Goal: Task Accomplishment & Management: Use online tool/utility

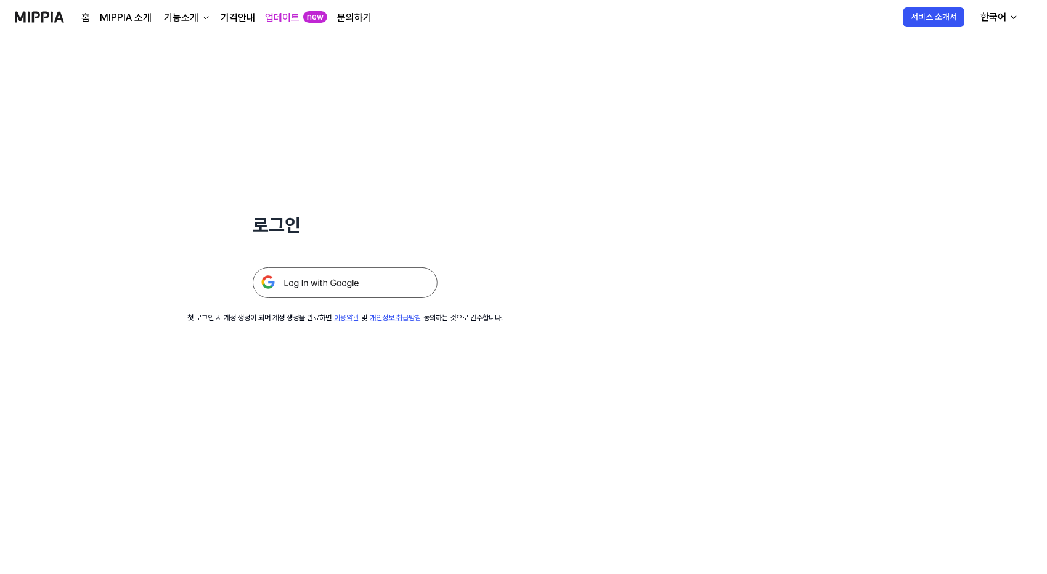
click at [390, 281] on img at bounding box center [345, 282] width 185 height 31
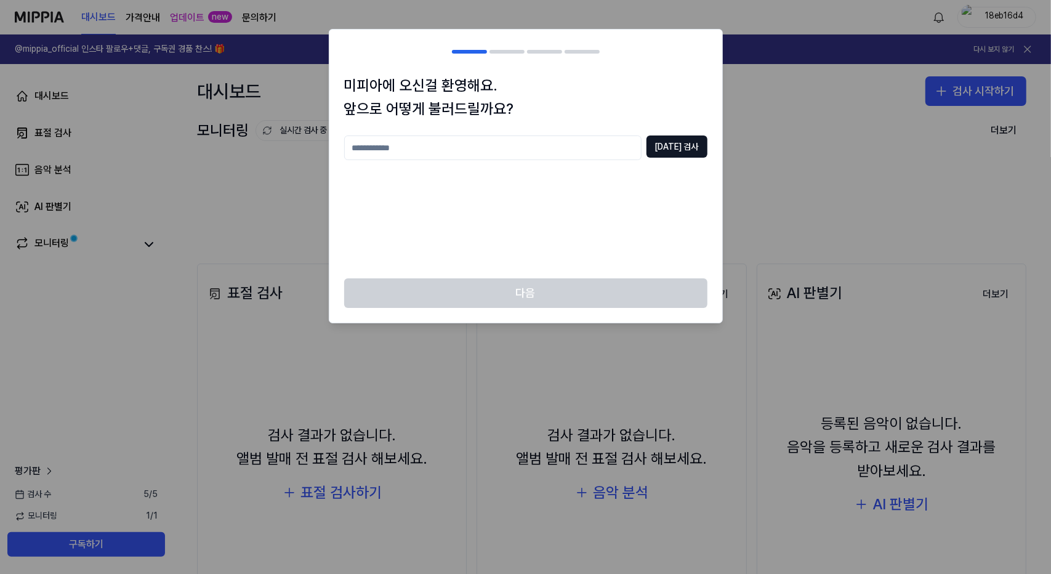
click at [492, 142] on input "text" at bounding box center [493, 148] width 298 height 25
type input "****"
click at [673, 155] on button "[DATE] 검사" at bounding box center [677, 147] width 61 height 22
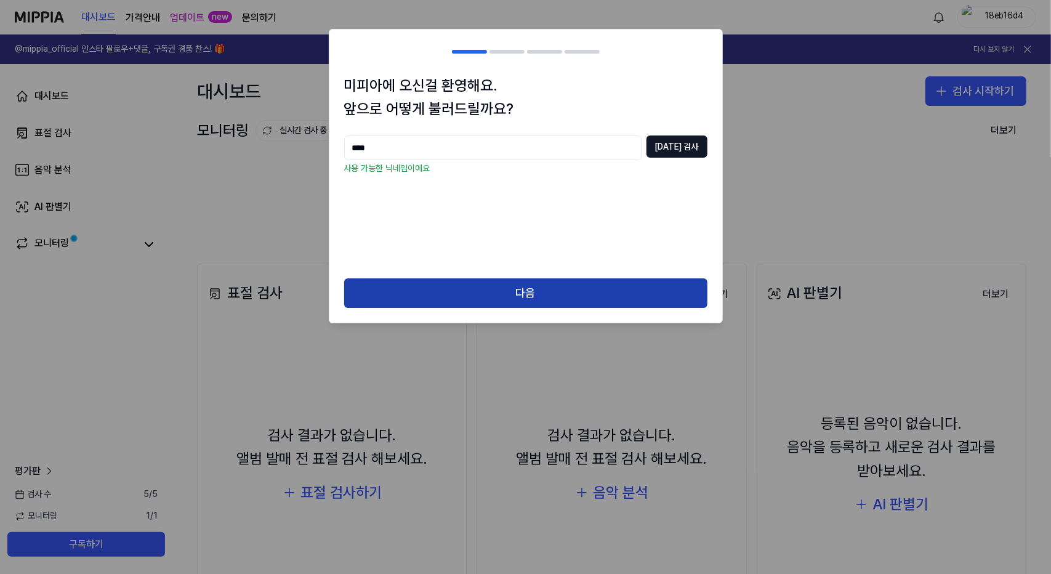
click at [549, 302] on button "다음" at bounding box center [525, 293] width 363 height 30
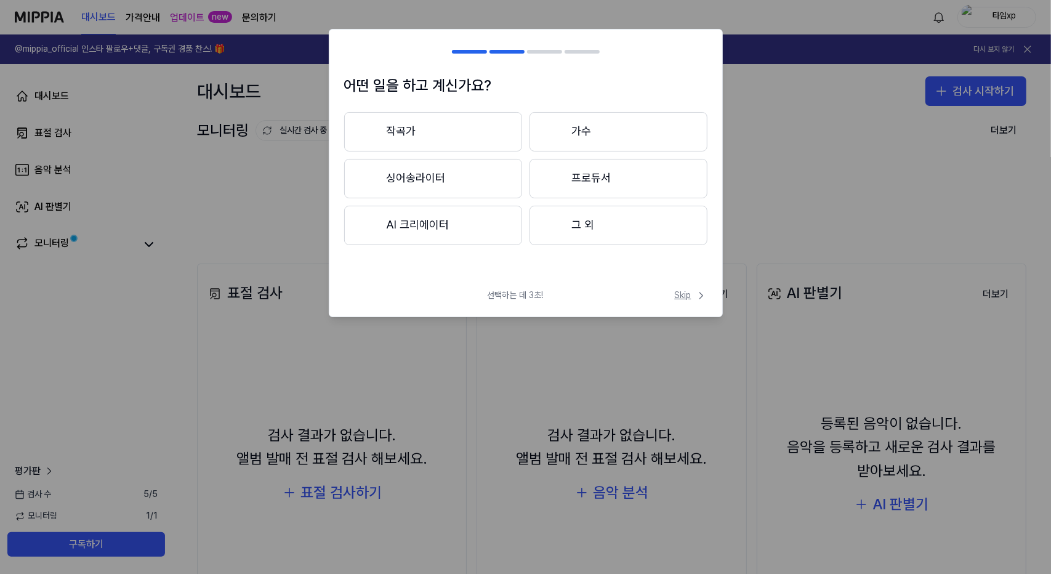
click at [684, 294] on span "Skip" at bounding box center [691, 295] width 33 height 12
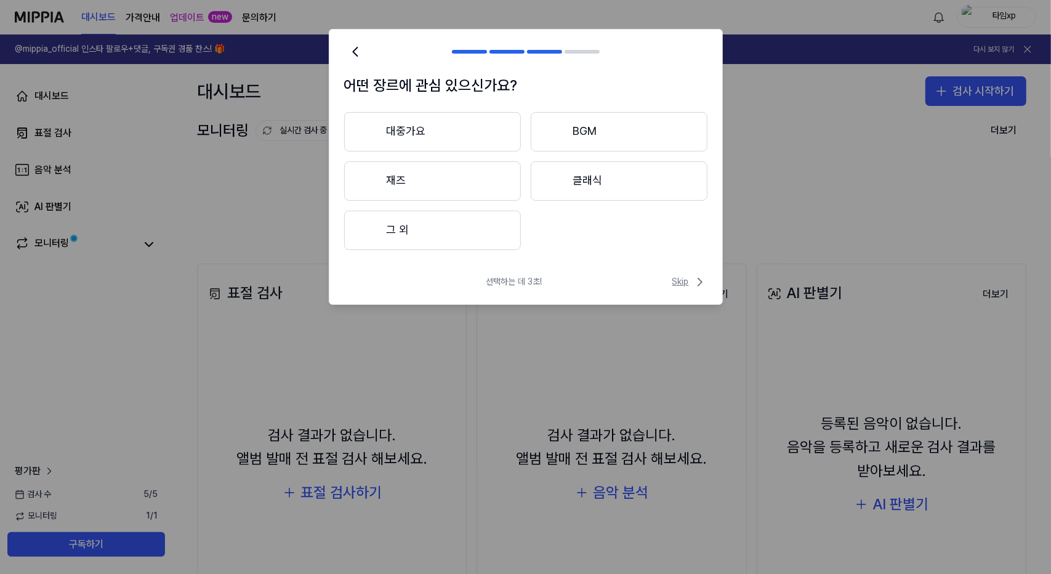
click at [691, 281] on span "Skip" at bounding box center [690, 282] width 35 height 15
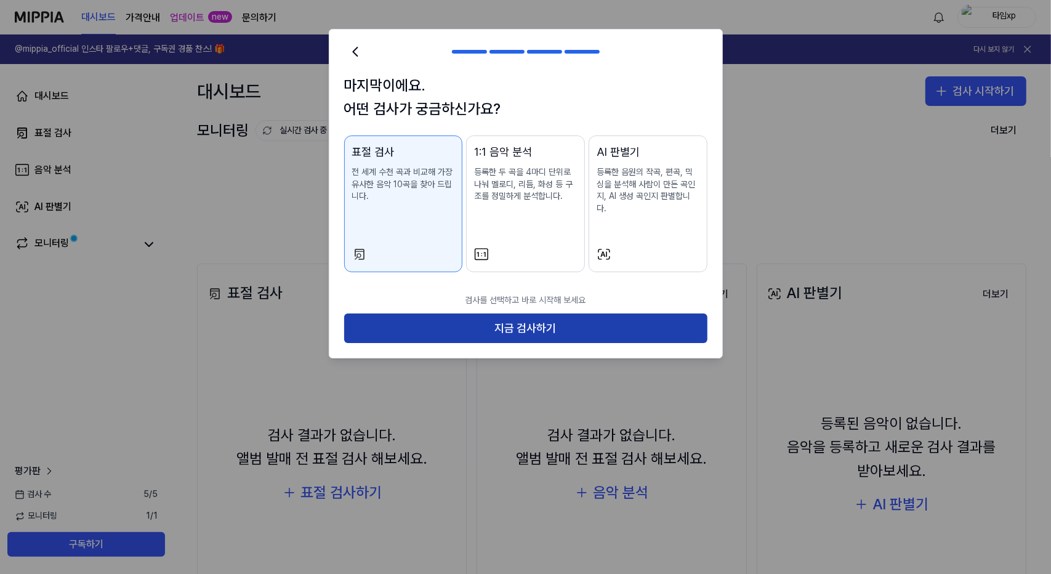
click at [532, 314] on button "지금 검사하기" at bounding box center [525, 329] width 363 height 30
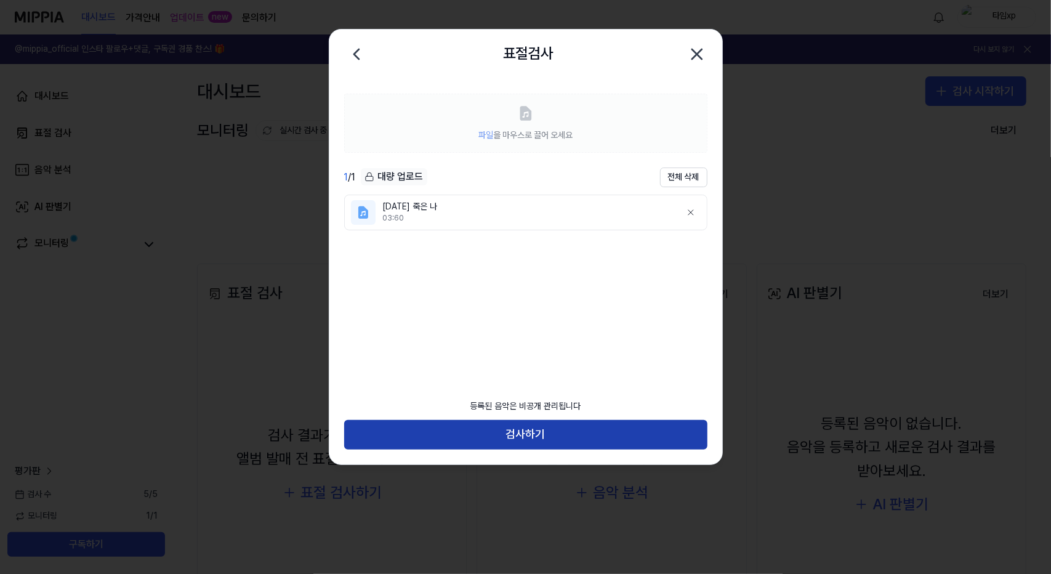
click at [523, 431] on button "검사하기" at bounding box center [525, 435] width 363 height 30
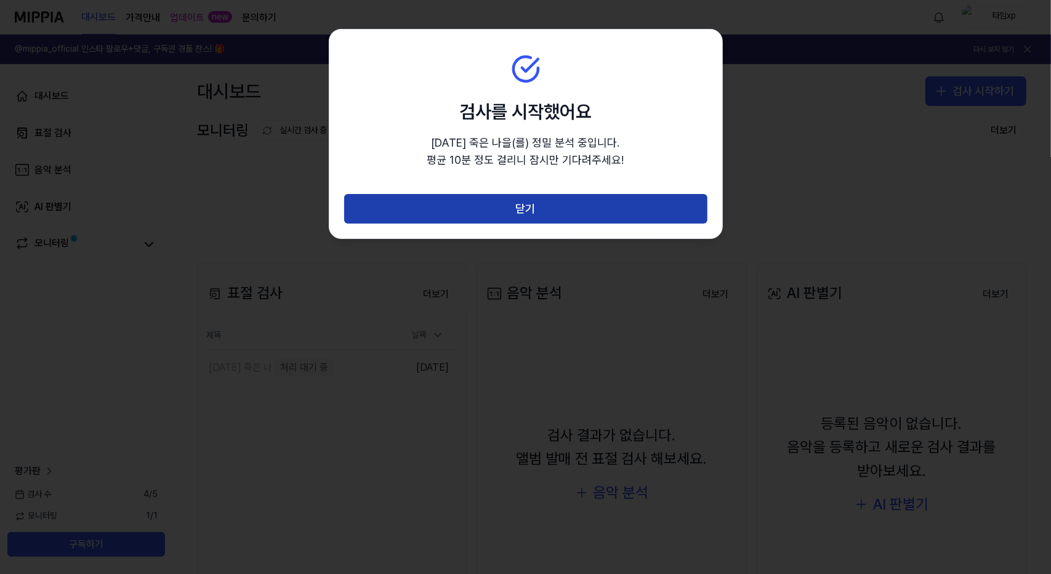
click at [556, 205] on button "닫기" at bounding box center [525, 209] width 363 height 30
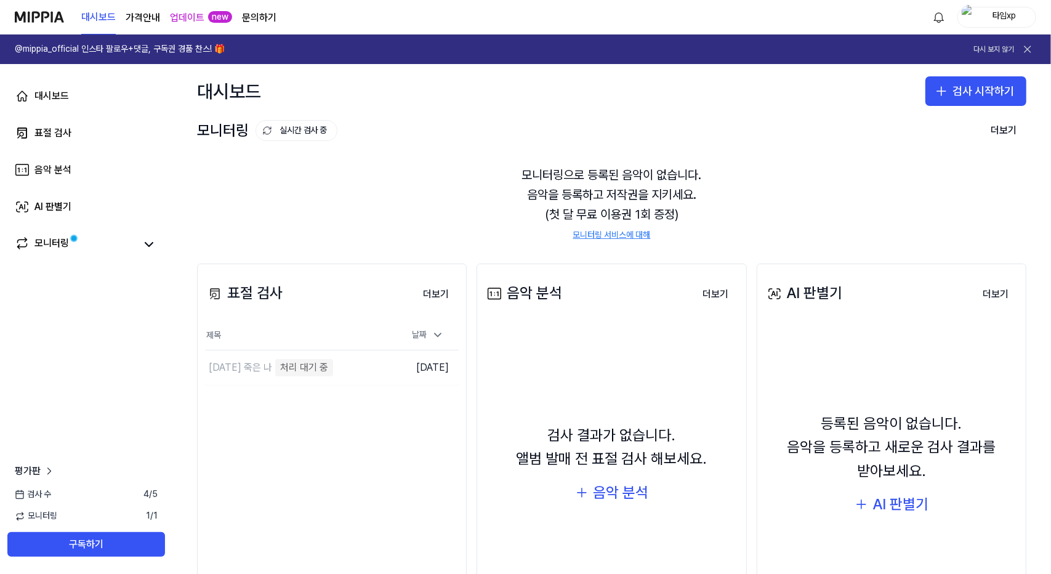
click at [597, 193] on div "모니터링으로 등록된 음악이 없습니다. 음악을 등록하고 저작권을 지키세요. (첫 달 무료 이용권 1회 증정) 모니터링 서비스에 대해" at bounding box center [612, 203] width 830 height 106
drag, startPoint x: 597, startPoint y: 193, endPoint x: 622, endPoint y: 180, distance: 28.4
click at [597, 193] on div "모니터링으로 등록된 음악이 없습니다. 음악을 등록하고 저작권을 지키세요. (첫 달 무료 이용권 1회 증정) 모니터링 서비스에 대해" at bounding box center [612, 203] width 830 height 106
click at [627, 168] on div "모니터링으로 등록된 음악이 없습니다. 음악을 등록하고 저작권을 지키세요. (첫 달 무료 이용권 1회 증정) 모니터링 서비스에 대해" at bounding box center [612, 203] width 830 height 106
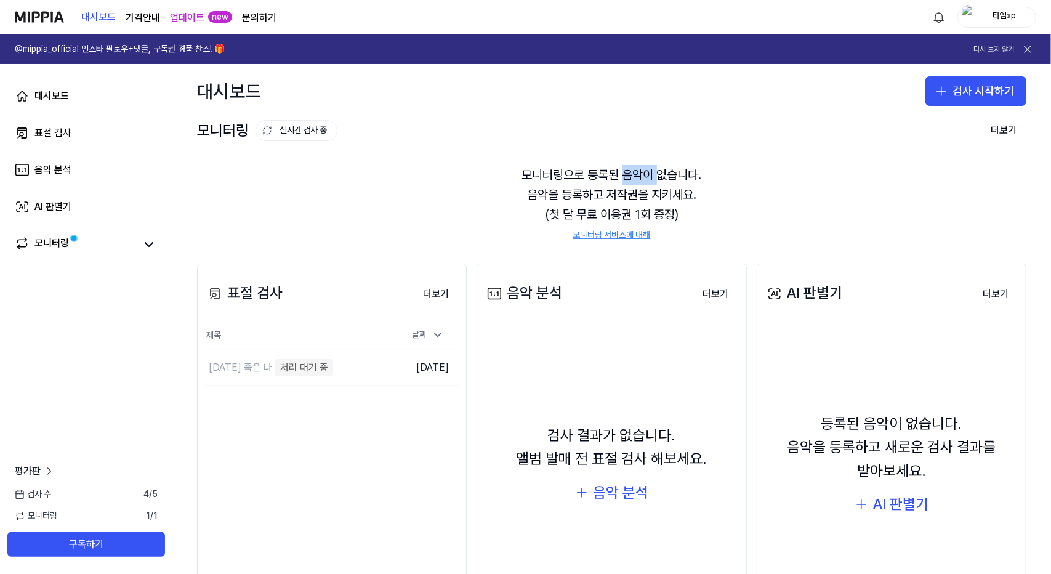
click at [627, 168] on div "모니터링으로 등록된 음악이 없습니다. 음악을 등록하고 저작권을 지키세요. (첫 달 무료 이용권 1회 증정) 모니터링 서비스에 대해" at bounding box center [612, 203] width 830 height 106
click at [632, 189] on div "모니터링으로 등록된 음악이 없습니다. 음악을 등록하고 저작권을 지키세요. (첫 달 무료 이용권 1회 증정) 모니터링 서비스에 대해" at bounding box center [612, 203] width 830 height 106
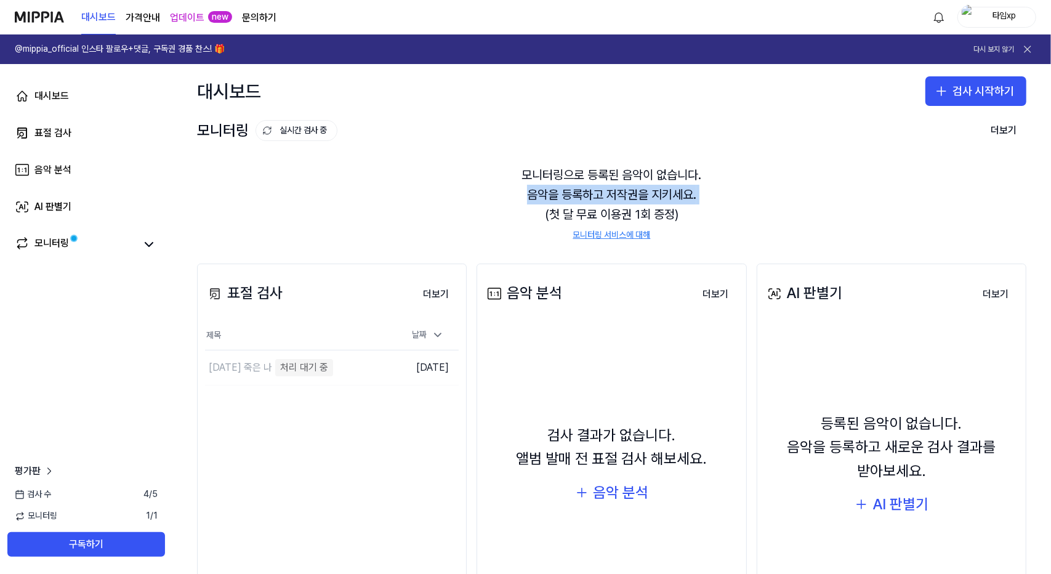
click at [632, 189] on div "모니터링으로 등록된 음악이 없습니다. 음악을 등록하고 저작권을 지키세요. (첫 달 무료 이용권 1회 증정) 모니터링 서비스에 대해" at bounding box center [612, 203] width 830 height 106
click at [628, 200] on div "모니터링으로 등록된 음악이 없습니다. 음악을 등록하고 저작권을 지키세요. (첫 달 무료 이용권 1회 증정) 모니터링 서비스에 대해" at bounding box center [612, 203] width 830 height 106
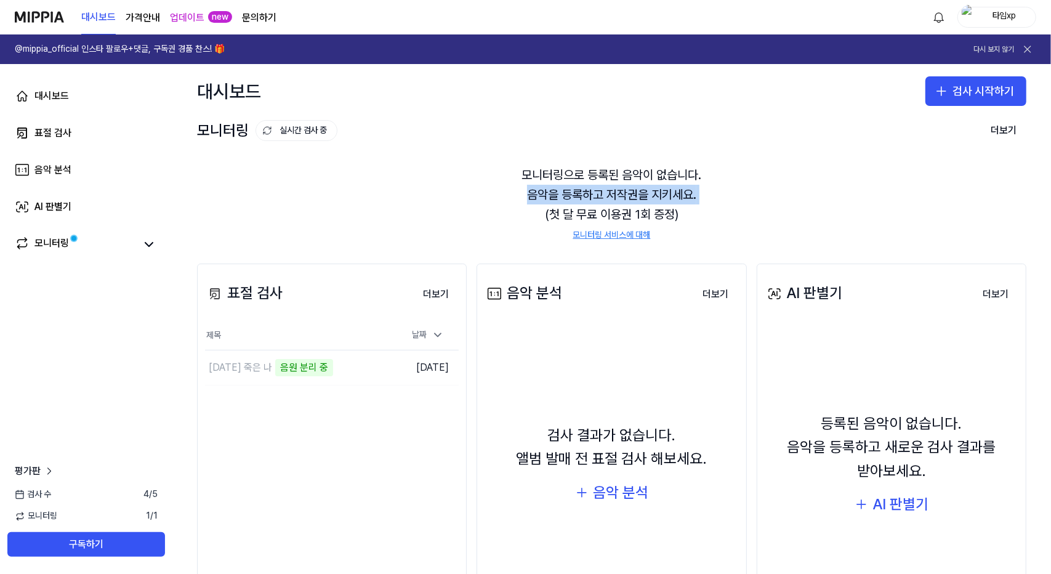
click at [633, 198] on div "모니터링으로 등록된 음악이 없습니다. 음악을 등록하고 저작권을 지키세요. (첫 달 무료 이용권 1회 증정) 모니터링 서비스에 대해" at bounding box center [612, 203] width 830 height 106
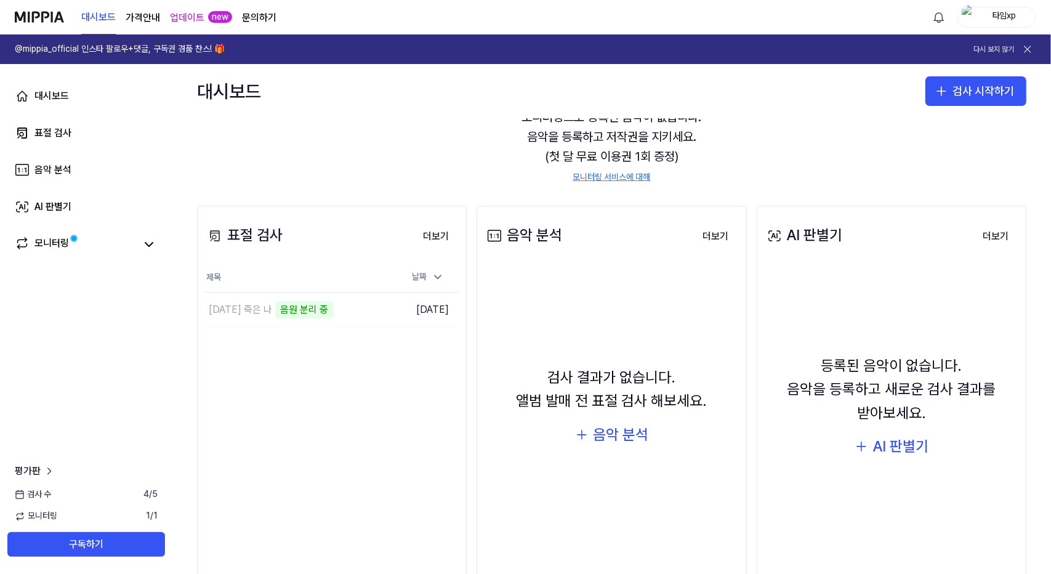
scroll to position [62, 0]
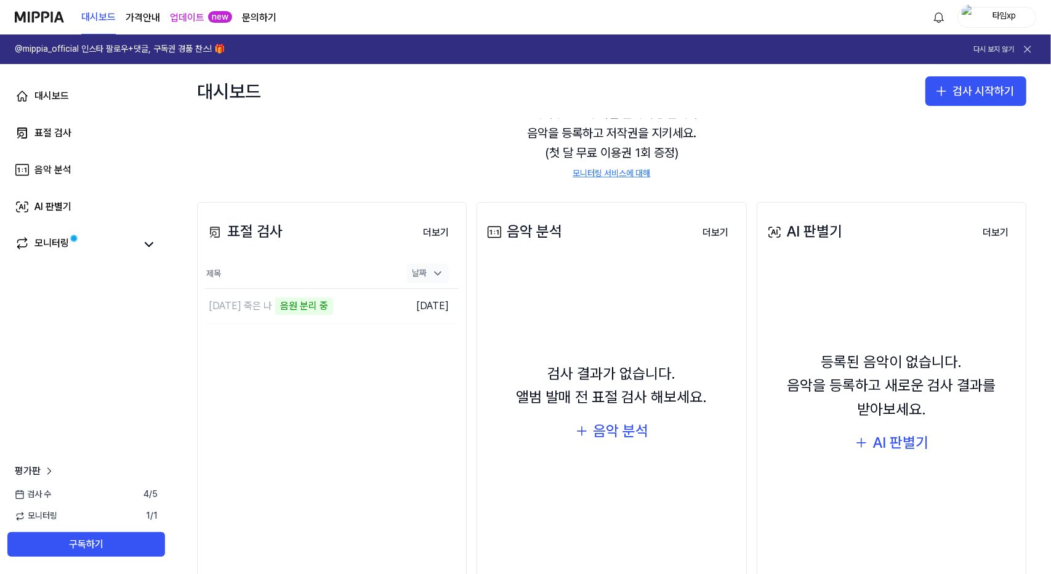
click at [439, 269] on icon at bounding box center [438, 273] width 12 height 12
click at [103, 242] on link "모니터링" at bounding box center [75, 244] width 121 height 17
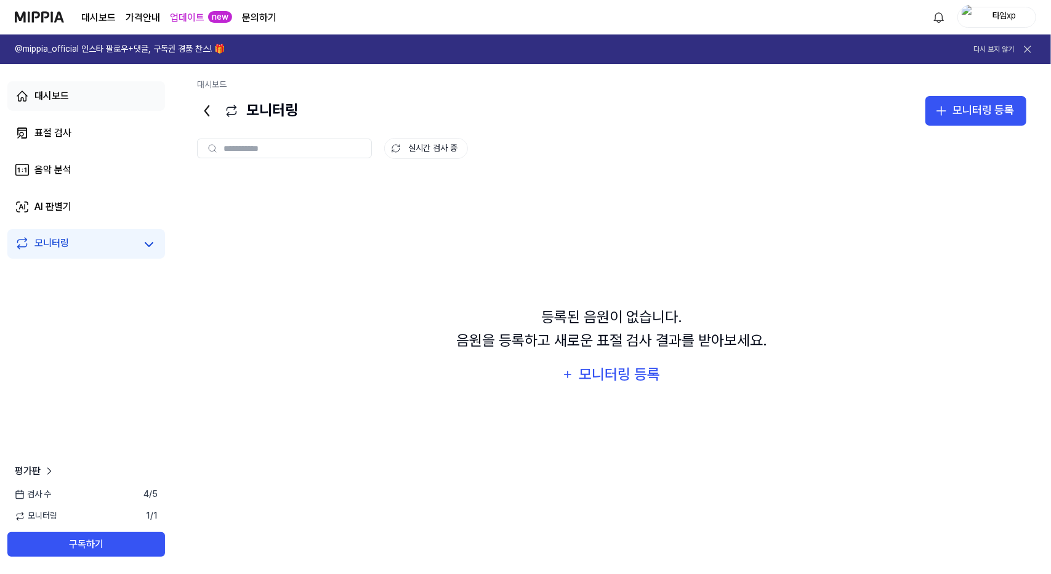
click at [76, 100] on link "대시보드" at bounding box center [86, 96] width 158 height 30
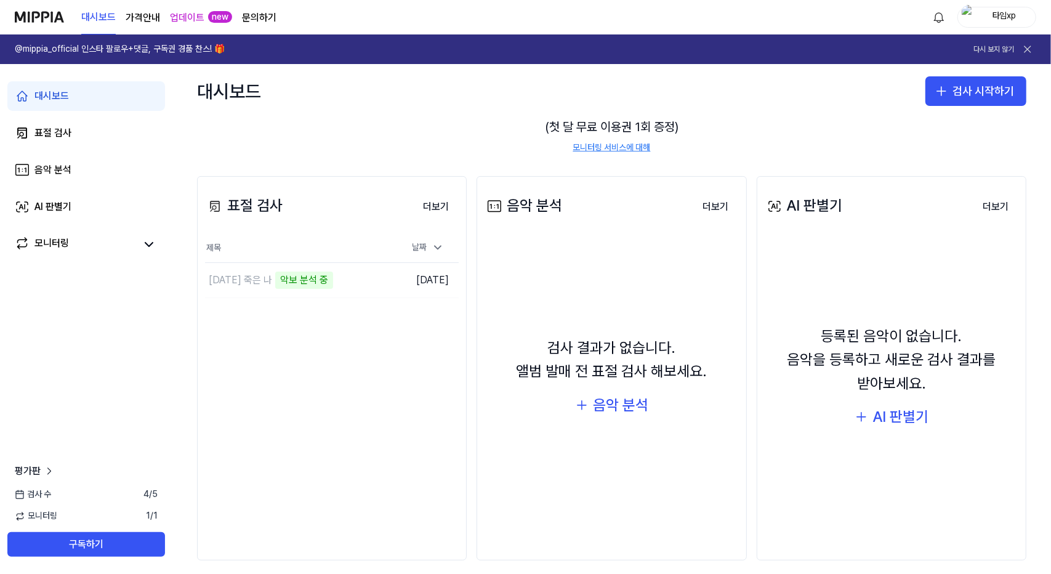
scroll to position [97, 0]
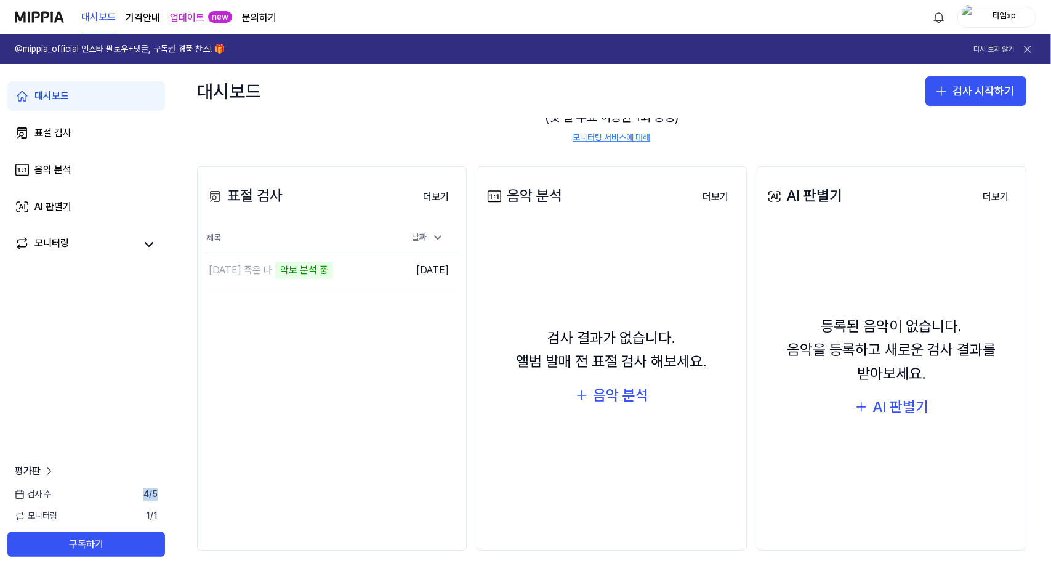
drag, startPoint x: 140, startPoint y: 493, endPoint x: 168, endPoint y: 485, distance: 28.3
click at [168, 485] on div "평가판 검사 [DATE] 모니터링 1 / 1 구독하기" at bounding box center [86, 510] width 172 height 93
click at [173, 488] on div "표절 검사 더보기 표절 검사 제목 날짜 [DATE] 죽은 나 악보 분석 중 이동하기 [DATE] 더보기 음악 분석 더보기 음악 분석 검사 결과…" at bounding box center [611, 359] width 879 height 434
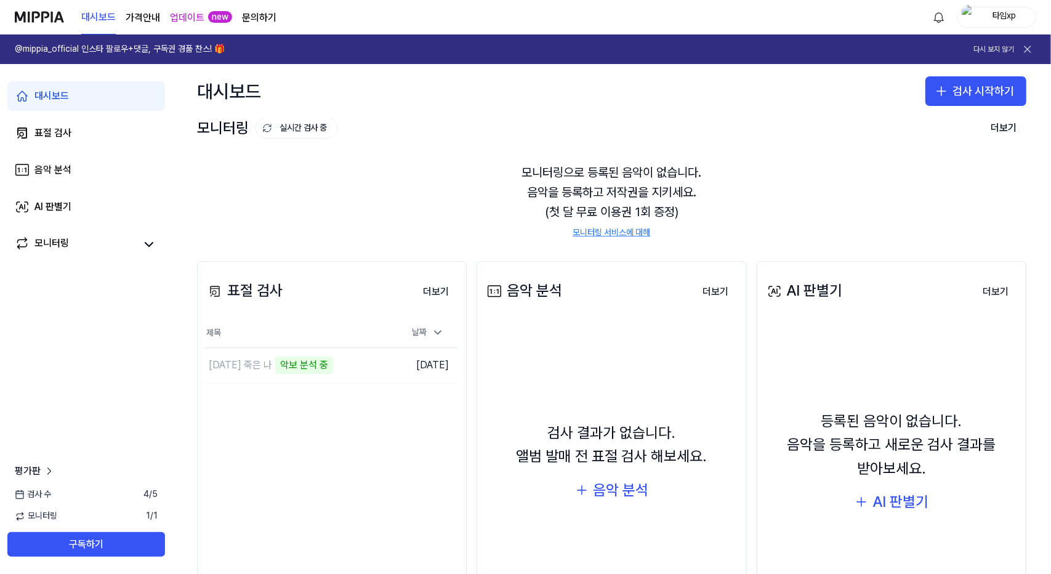
scroll to position [0, 0]
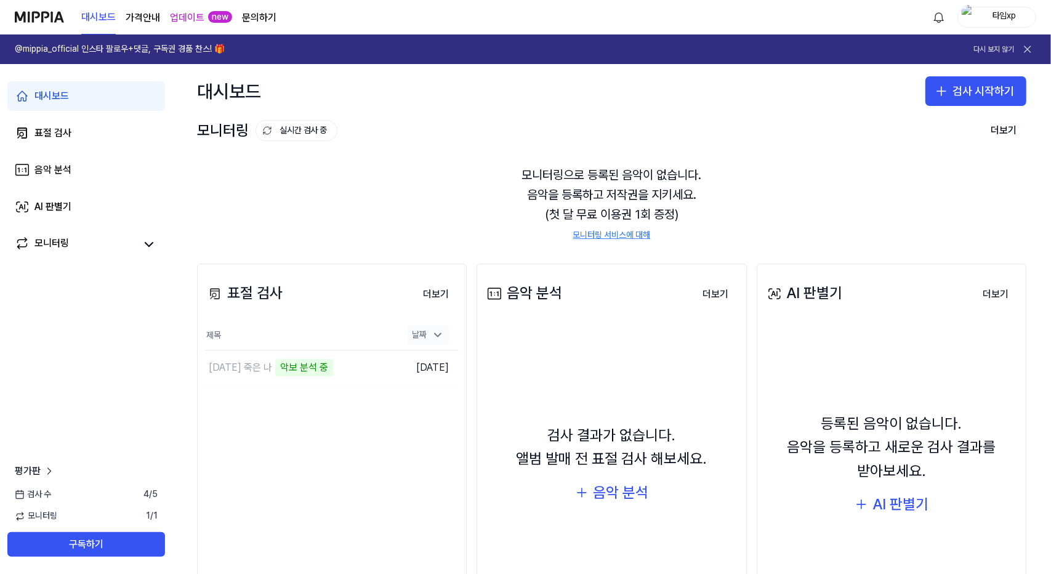
click at [415, 331] on div "날짜" at bounding box center [428, 335] width 42 height 20
click at [573, 156] on div "모니터링으로 등록된 음악이 없습니다. 음악을 등록하고 저작권을 지키세요. (첫 달 무료 이용권 1회 증정) 모니터링 서비스에 대해" at bounding box center [612, 203] width 830 height 106
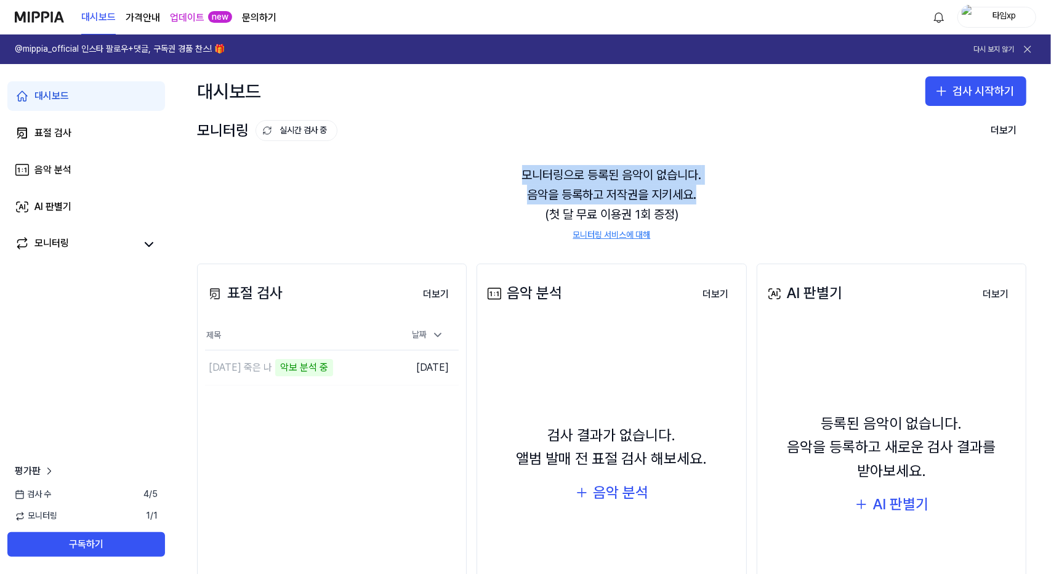
drag, startPoint x: 517, startPoint y: 160, endPoint x: 720, endPoint y: 196, distance: 205.9
click at [720, 196] on div "모니터링으로 등록된 음악이 없습니다. 음악을 등록하고 저작권을 지키세요. (첫 달 무료 이용권 1회 증정) 모니터링 서비스에 대해" at bounding box center [612, 203] width 830 height 106
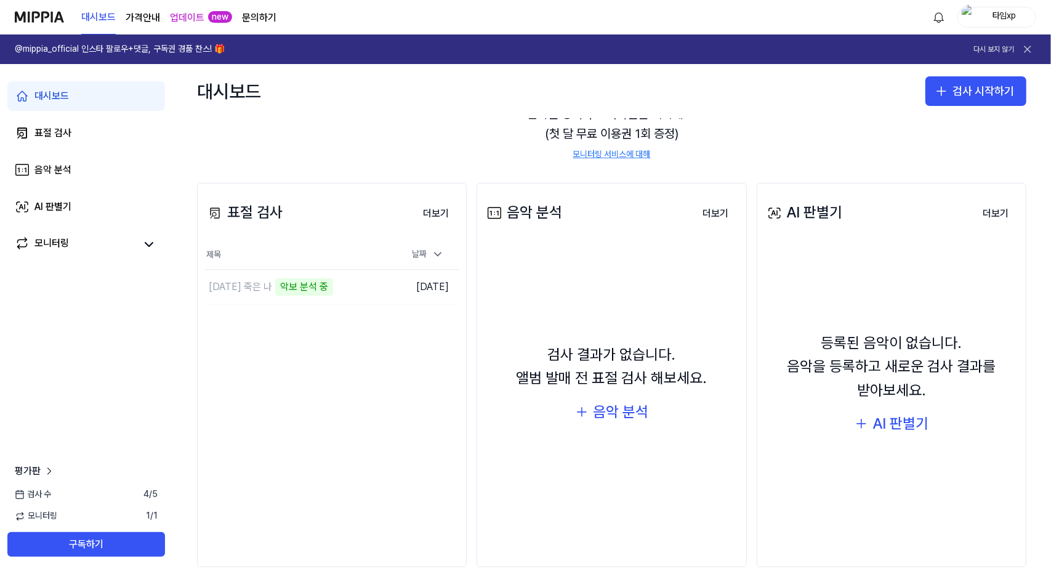
scroll to position [97, 0]
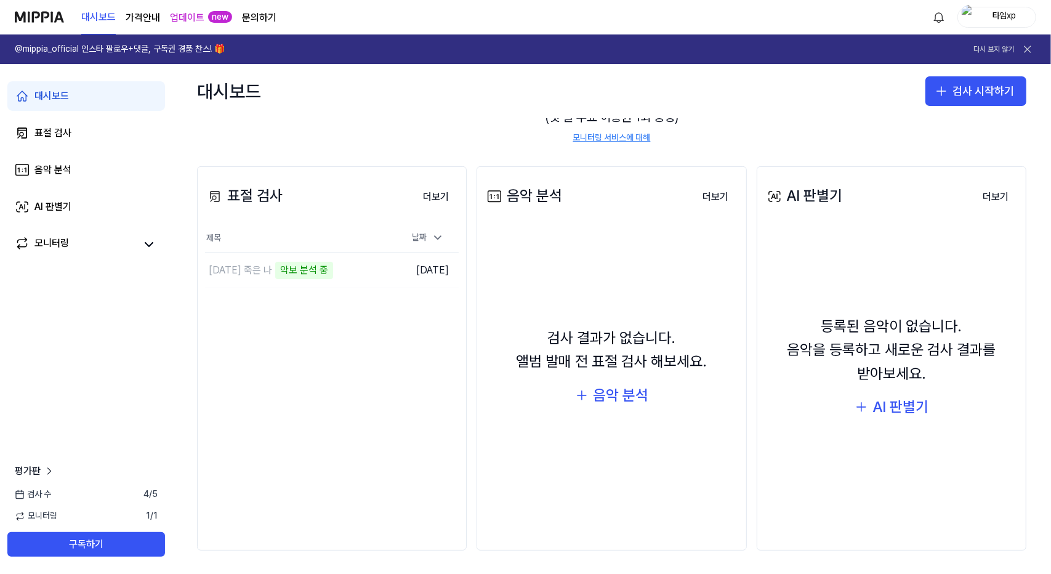
drag, startPoint x: 504, startPoint y: 195, endPoint x: 583, endPoint y: 185, distance: 78.8
click at [577, 187] on div "음악 분석 더보기" at bounding box center [612, 196] width 254 height 34
click at [584, 185] on div "음악 분석 더보기" at bounding box center [612, 196] width 254 height 34
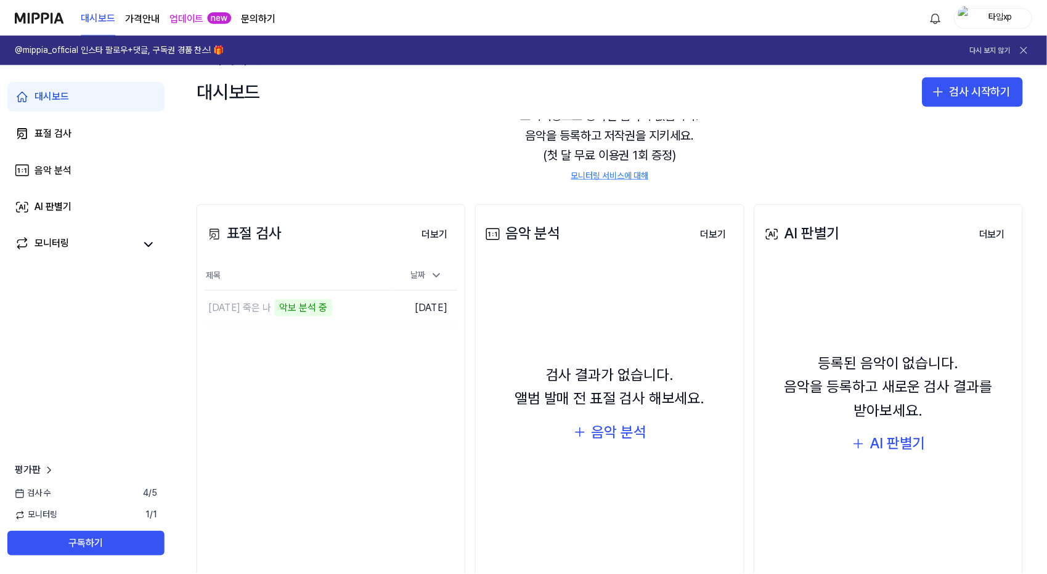
scroll to position [0, 0]
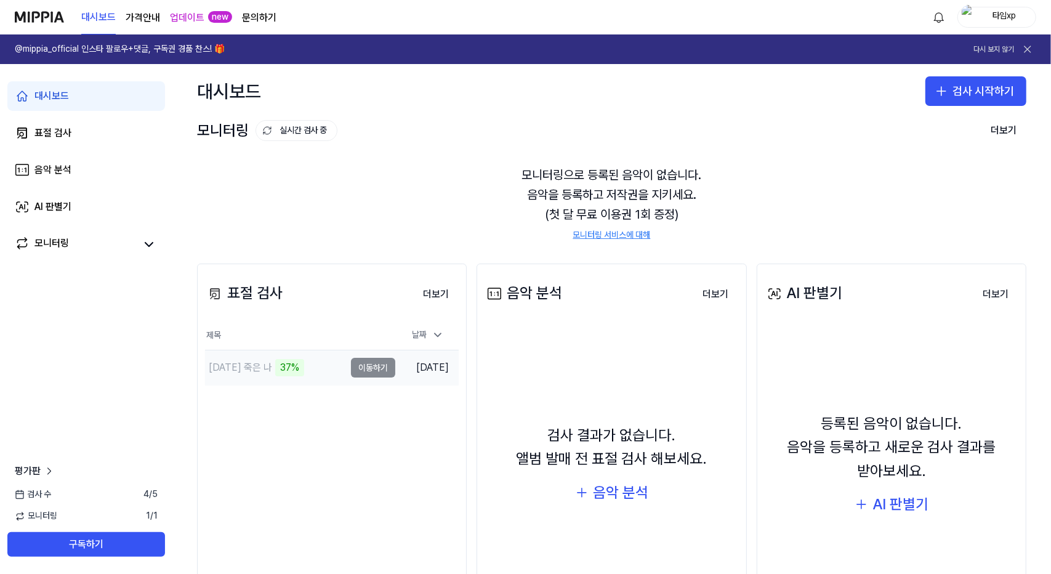
click at [350, 374] on td "[DATE] 죽은 나 37% 이동하기" at bounding box center [300, 367] width 190 height 34
click at [333, 376] on div "[DATE] 죽은 나" at bounding box center [275, 367] width 140 height 34
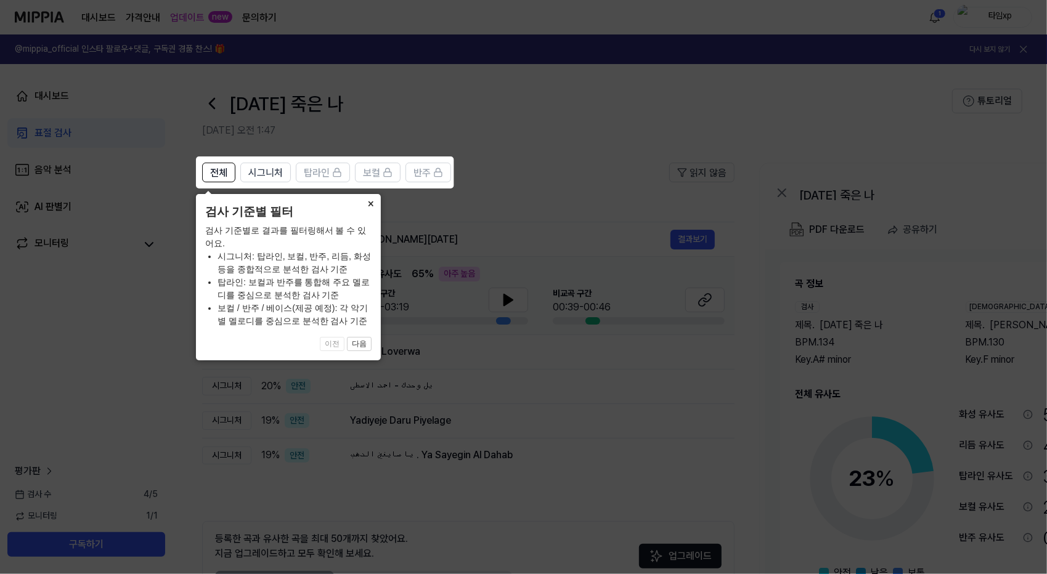
click at [370, 206] on button "×" at bounding box center [371, 202] width 20 height 17
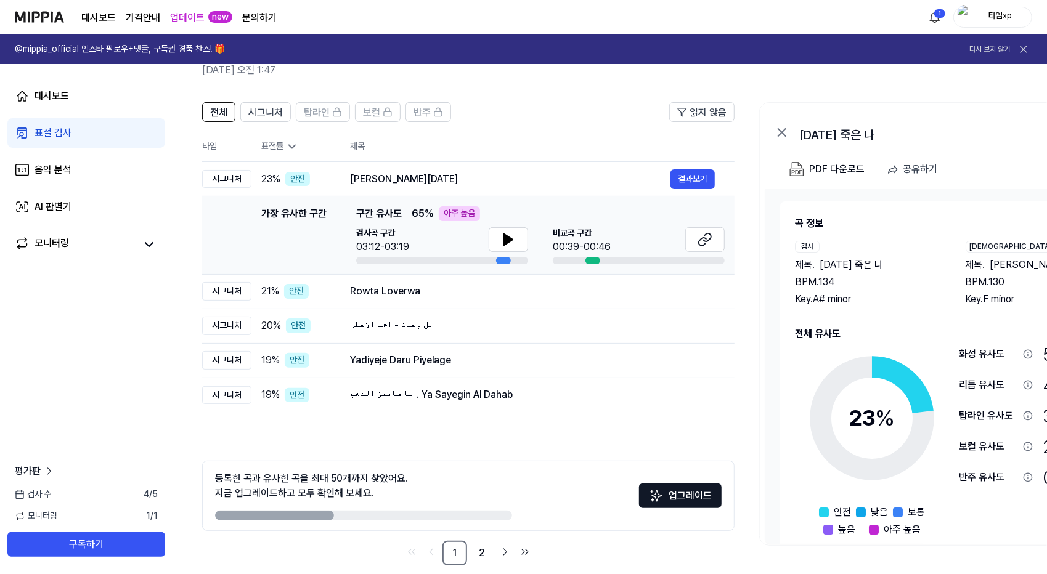
scroll to position [76, 0]
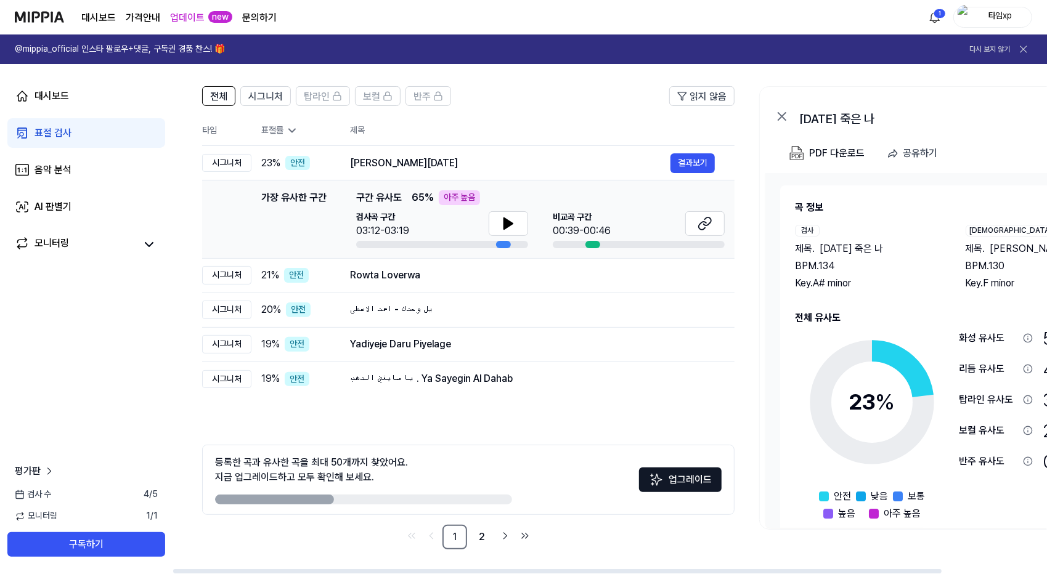
drag, startPoint x: 308, startPoint y: 468, endPoint x: 430, endPoint y: 487, distance: 123.4
click at [430, 487] on div "등록한 곡과 유사한 곡을 최대 50개까지 찾았어요. 지금 업그레이드하고 모두 확인해 보세요. 업그레이드" at bounding box center [468, 480] width 532 height 70
drag, startPoint x: 447, startPoint y: 479, endPoint x: 482, endPoint y: 502, distance: 41.9
click at [448, 479] on div "등록한 곡과 유사한 곡을 최대 50개까지 찾았어요. 지금 업그레이드하고 모두 확인해 보세요." at bounding box center [363, 479] width 297 height 49
click at [490, 539] on link "2" at bounding box center [481, 537] width 25 height 25
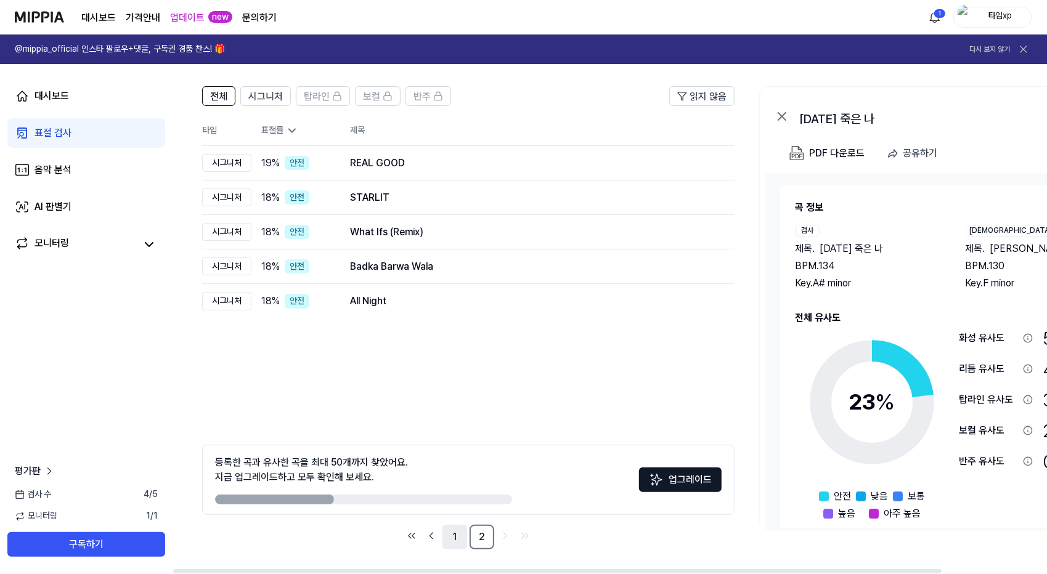
click at [458, 534] on link "1" at bounding box center [454, 537] width 25 height 25
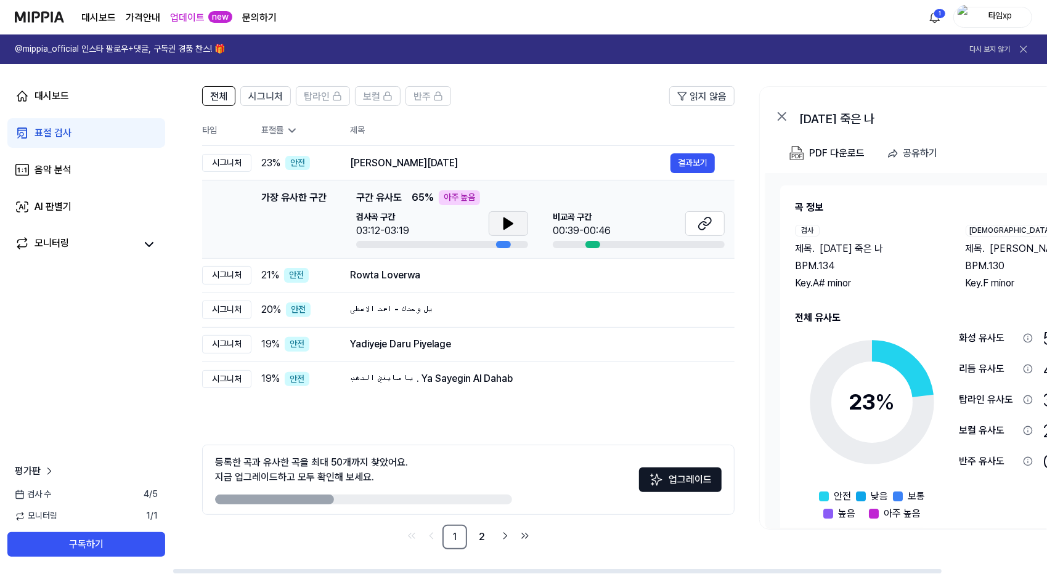
click at [504, 229] on icon at bounding box center [508, 223] width 9 height 11
click at [697, 222] on icon at bounding box center [704, 223] width 15 height 15
click at [519, 157] on div "[PERSON_NAME][DATE]" at bounding box center [510, 163] width 320 height 15
click at [507, 223] on icon at bounding box center [508, 223] width 9 height 11
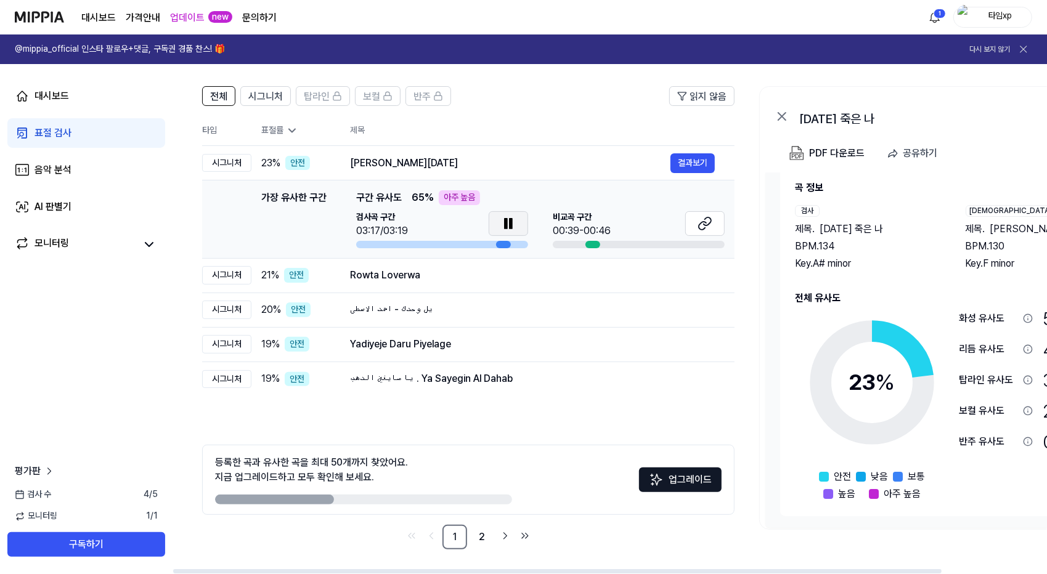
drag, startPoint x: 551, startPoint y: 572, endPoint x: 273, endPoint y: 482, distance: 292.6
click at [281, 569] on div at bounding box center [557, 571] width 768 height 4
drag, startPoint x: 820, startPoint y: 211, endPoint x: 878, endPoint y: 277, distance: 87.7
click at [878, 277] on div "곡 정보 검사 제목 . [DATE] 죽은 나 BPM. 134 Key. A# minor 비교 제목 . Raur Kaniya [DATE] Ji B…" at bounding box center [953, 340] width 316 height 321
